Goal: Task Accomplishment & Management: Manage account settings

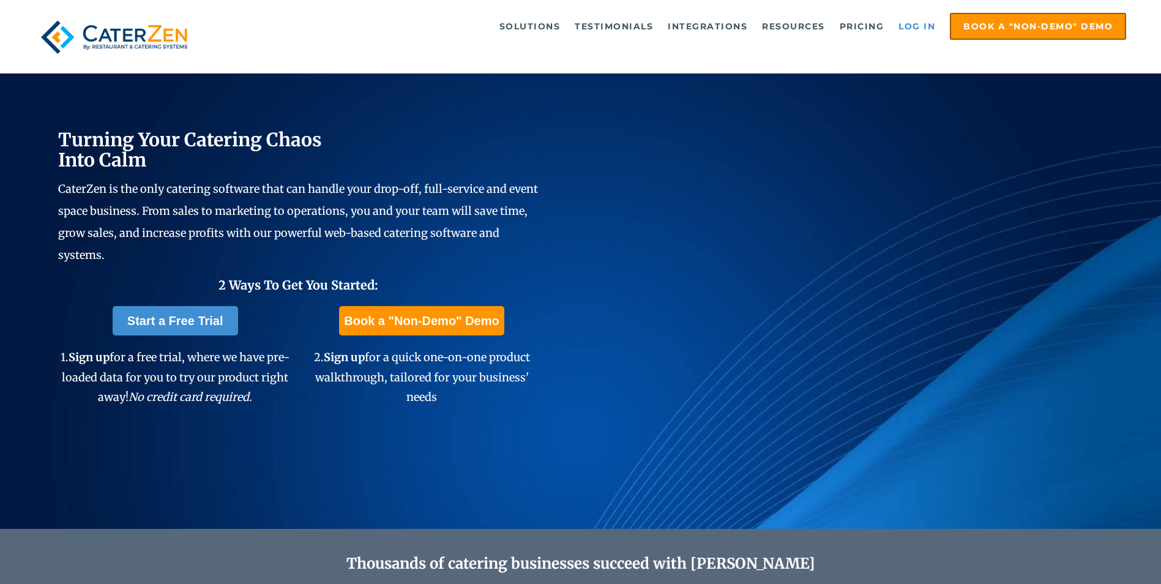
click at [910, 26] on link "Log in" at bounding box center [916, 26] width 49 height 24
click at [913, 27] on link "Log in" at bounding box center [916, 26] width 49 height 24
click at [921, 29] on link "Log in" at bounding box center [916, 26] width 49 height 24
